Goal: Task Accomplishment & Management: Use online tool/utility

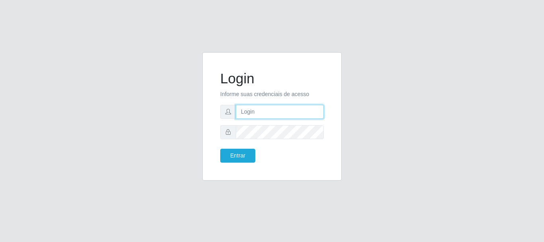
click at [245, 110] on input "text" at bounding box center [280, 112] width 88 height 14
type input "ritaiwof@b5"
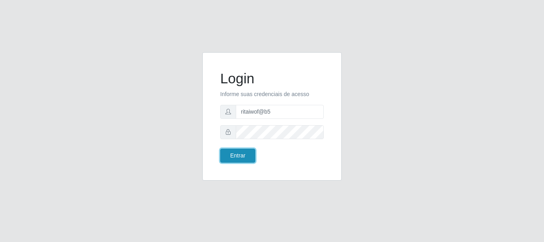
click at [241, 152] on button "Entrar" at bounding box center [237, 156] width 35 height 14
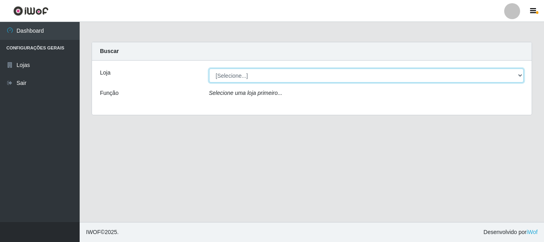
click at [522, 75] on select "[Selecione...] Bemais Supermercados - B5 Anatólia" at bounding box center [366, 76] width 315 height 14
select select "405"
click at [209, 69] on select "[Selecione...] Bemais Supermercados - B5 Anatólia" at bounding box center [366, 76] width 315 height 14
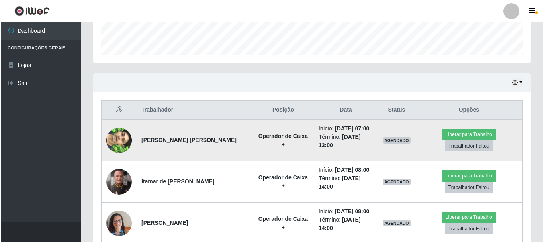
scroll to position [270, 0]
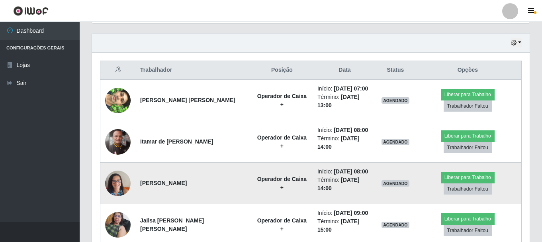
click at [116, 167] on img at bounding box center [117, 183] width 25 height 34
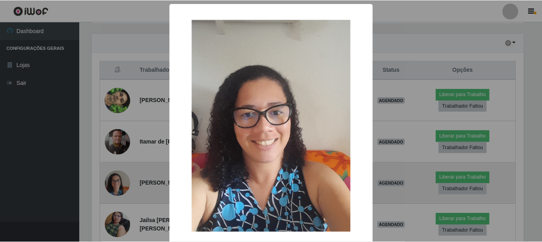
scroll to position [165, 434]
click at [116, 167] on div "× OK Cancel" at bounding box center [272, 121] width 544 height 242
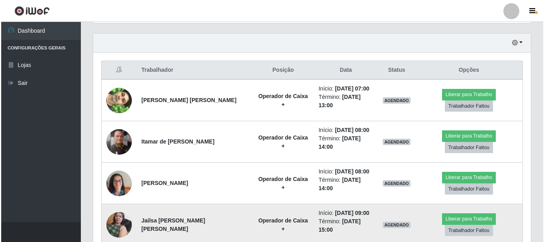
scroll to position [165, 438]
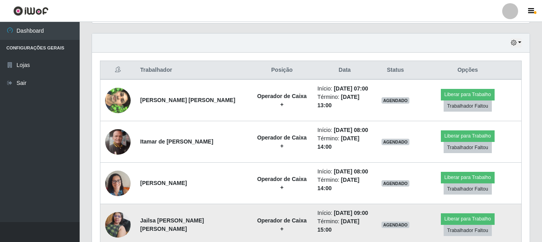
click at [117, 208] on img at bounding box center [117, 225] width 25 height 34
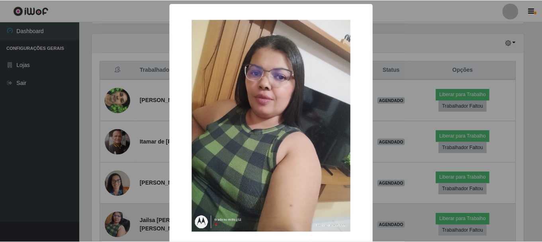
scroll to position [165, 434]
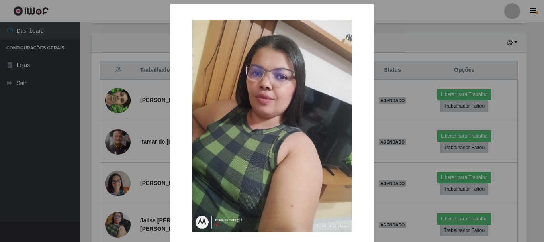
click at [122, 207] on div "× OK Cancel" at bounding box center [272, 121] width 544 height 242
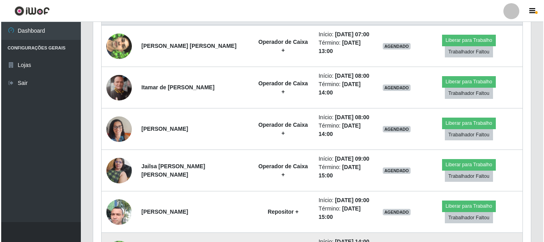
scroll to position [349, 0]
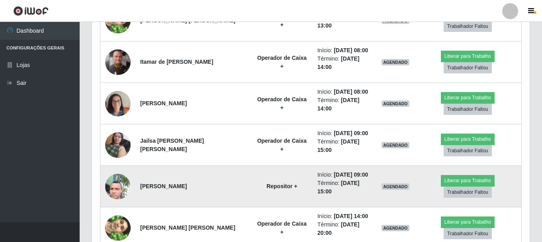
click at [117, 169] on img at bounding box center [117, 186] width 25 height 34
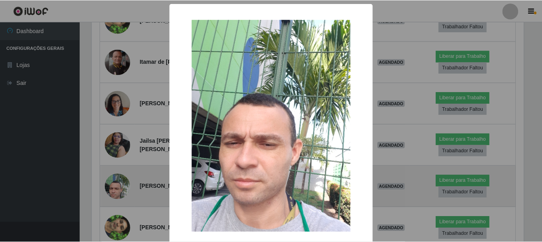
scroll to position [165, 434]
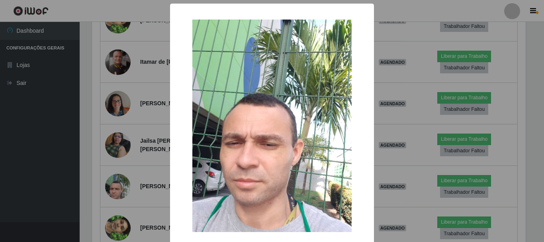
click at [123, 190] on div "× OK Cancel" at bounding box center [272, 121] width 544 height 242
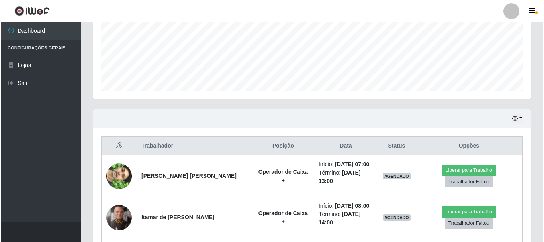
scroll to position [190, 0]
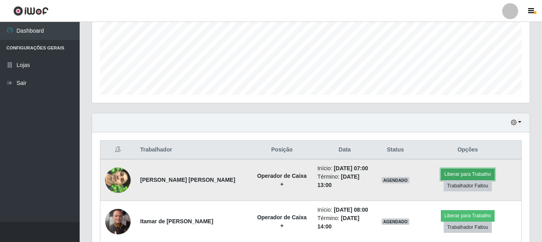
click at [441, 177] on button "Liberar para Trabalho" at bounding box center [468, 174] width 54 height 11
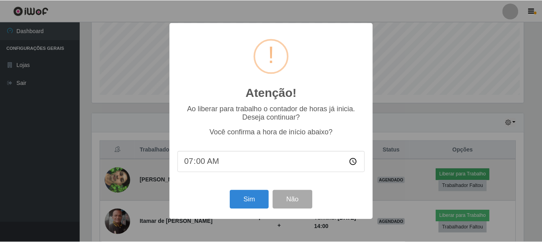
scroll to position [165, 434]
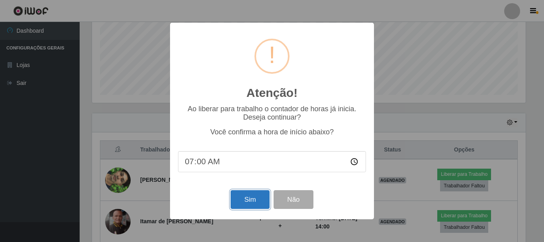
click at [251, 200] on button "Sim" at bounding box center [250, 199] width 39 height 19
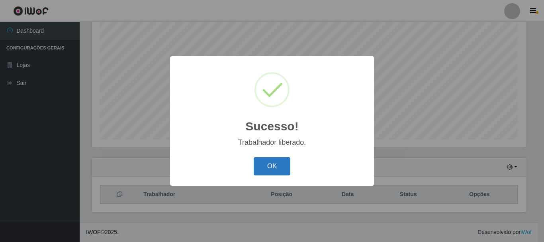
click at [278, 167] on button "OK" at bounding box center [272, 166] width 37 height 19
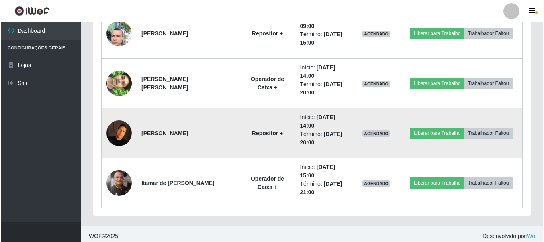
scroll to position [544, 0]
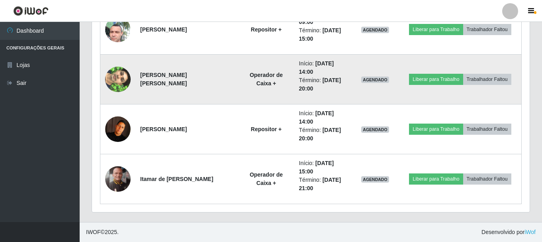
click at [119, 81] on img at bounding box center [117, 79] width 25 height 45
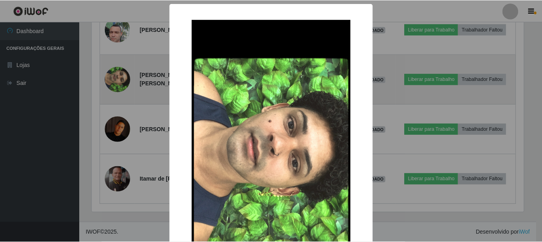
scroll to position [165, 434]
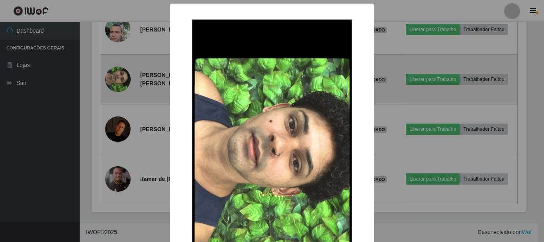
click at [119, 81] on div "× OK Cancel" at bounding box center [272, 121] width 544 height 242
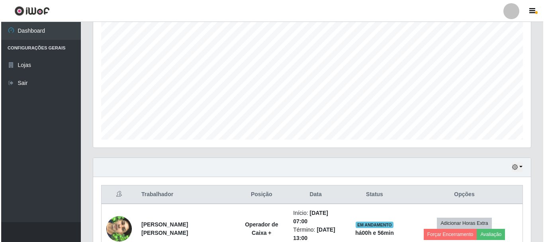
scroll to position [265, 0]
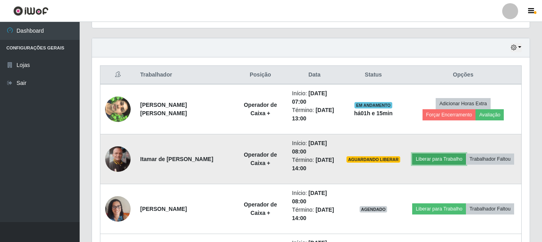
click at [439, 159] on button "Liberar para Trabalho" at bounding box center [439, 158] width 54 height 11
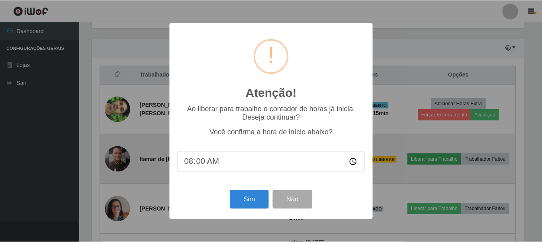
scroll to position [165, 434]
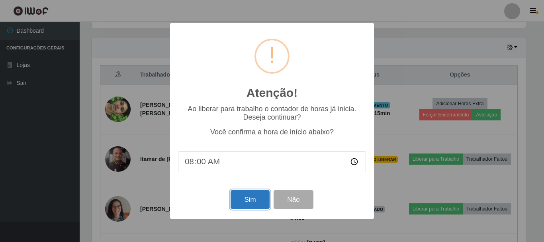
click at [249, 201] on button "Sim" at bounding box center [250, 199] width 39 height 19
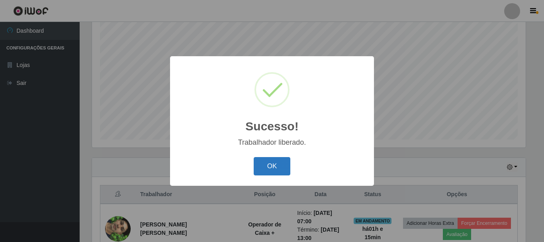
click at [272, 167] on button "OK" at bounding box center [272, 166] width 37 height 19
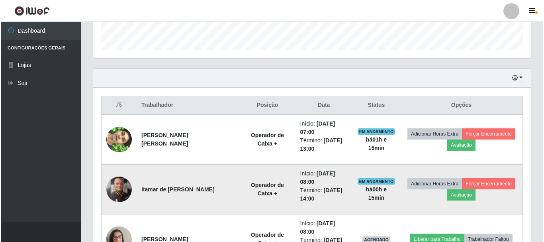
scroll to position [265, 0]
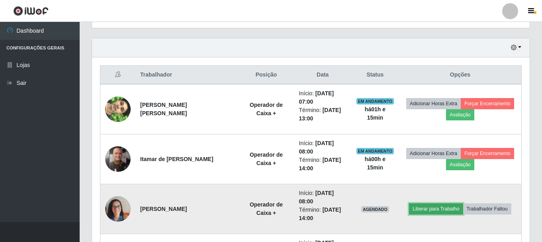
click at [426, 208] on button "Liberar para Trabalho" at bounding box center [436, 208] width 54 height 11
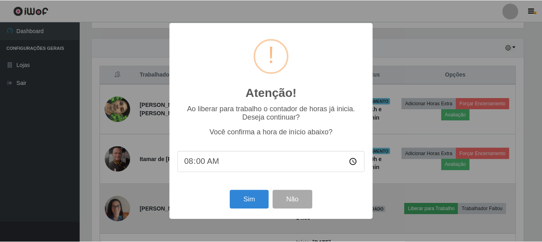
scroll to position [165, 434]
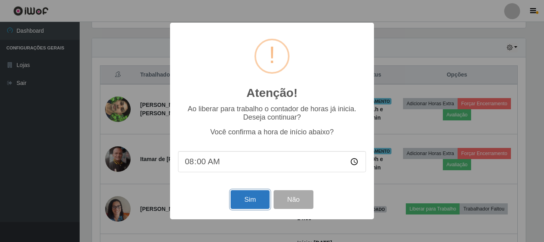
click at [258, 205] on button "Sim" at bounding box center [250, 199] width 39 height 19
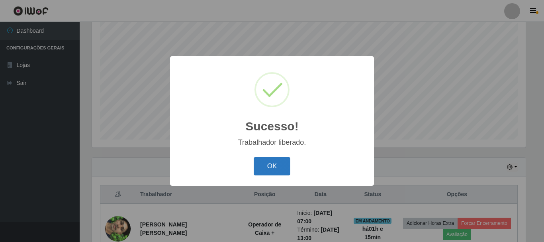
click at [265, 168] on button "OK" at bounding box center [272, 166] width 37 height 19
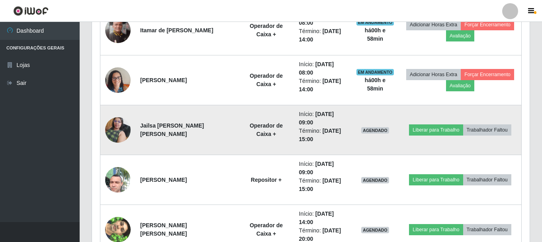
scroll to position [384, 0]
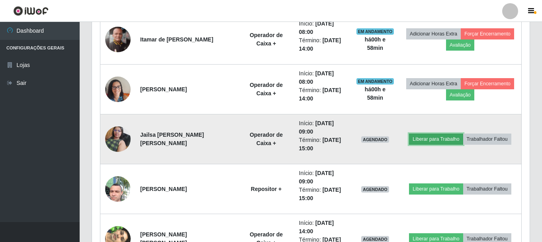
click at [439, 139] on button "Liberar para Trabalho" at bounding box center [436, 138] width 54 height 11
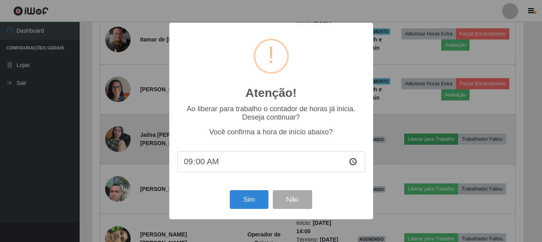
scroll to position [165, 434]
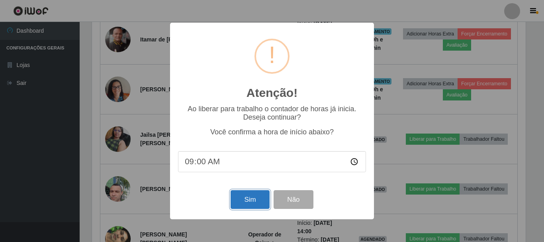
click at [242, 206] on button "Sim" at bounding box center [250, 199] width 39 height 19
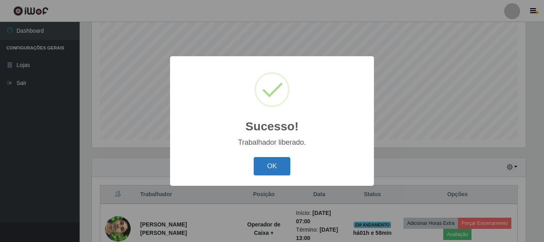
click at [259, 162] on button "OK" at bounding box center [272, 166] width 37 height 19
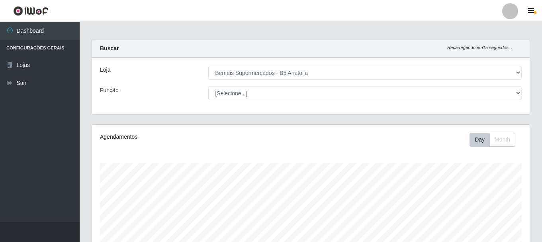
scroll to position [0, 0]
